Goal: Use online tool/utility: Utilize a website feature to perform a specific function

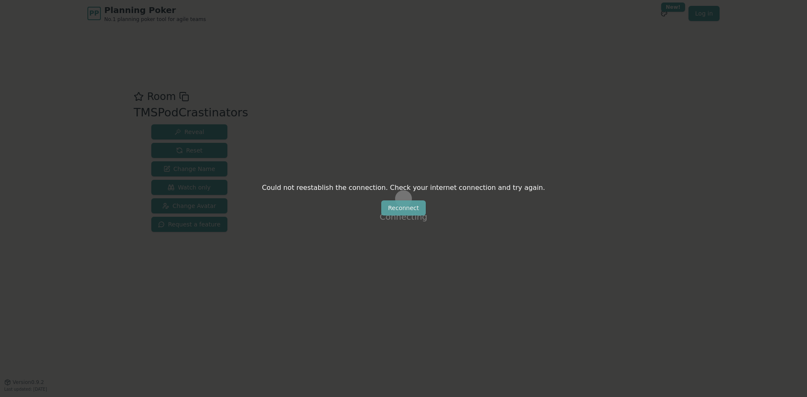
click at [403, 214] on button "Reconnect" at bounding box center [403, 208] width 45 height 15
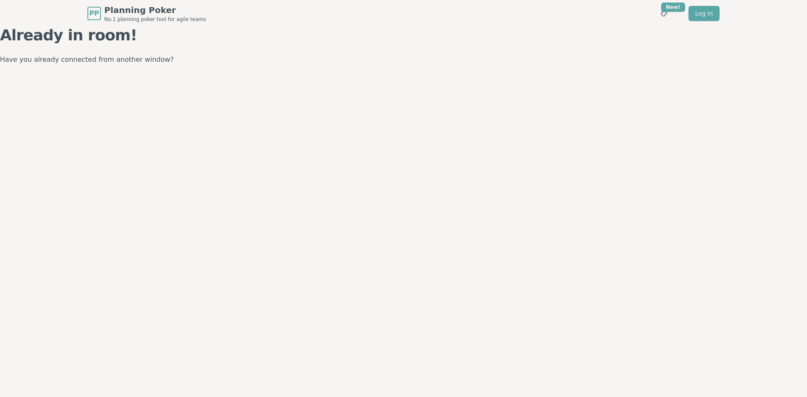
click at [69, 46] on div "Already in room! Have you already connected from another window?" at bounding box center [403, 46] width 807 height 39
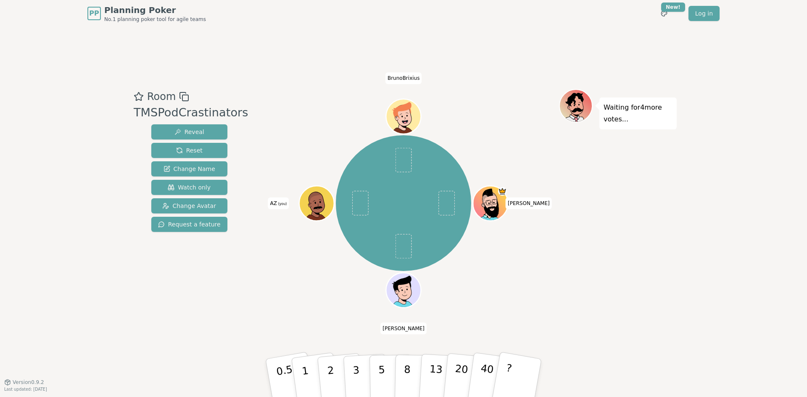
click at [564, 85] on div "Room TMSPodCrastinators Reveal Reset Change Name Watch only Change Avatar Reque…" at bounding box center [403, 204] width 547 height 355
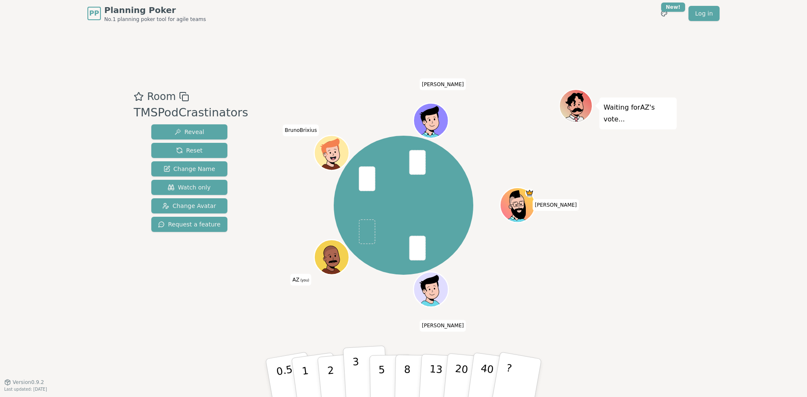
click at [354, 376] on p "3" at bounding box center [356, 379] width 9 height 46
click at [332, 378] on p "2" at bounding box center [331, 379] width 11 height 46
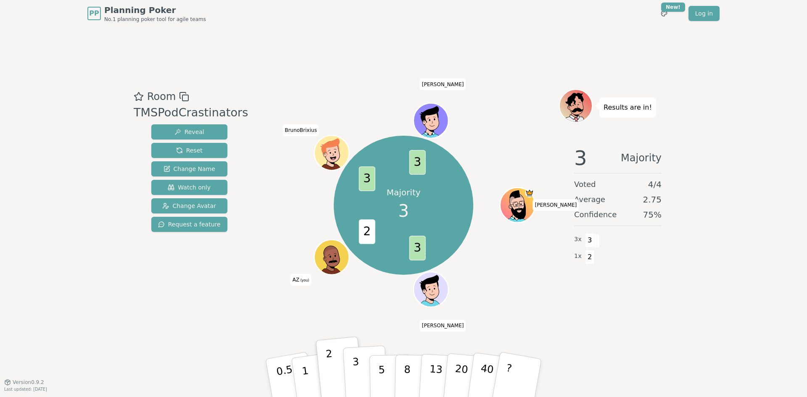
click at [357, 367] on p "3" at bounding box center [356, 379] width 9 height 46
